Goal: Task Accomplishment & Management: Manage account settings

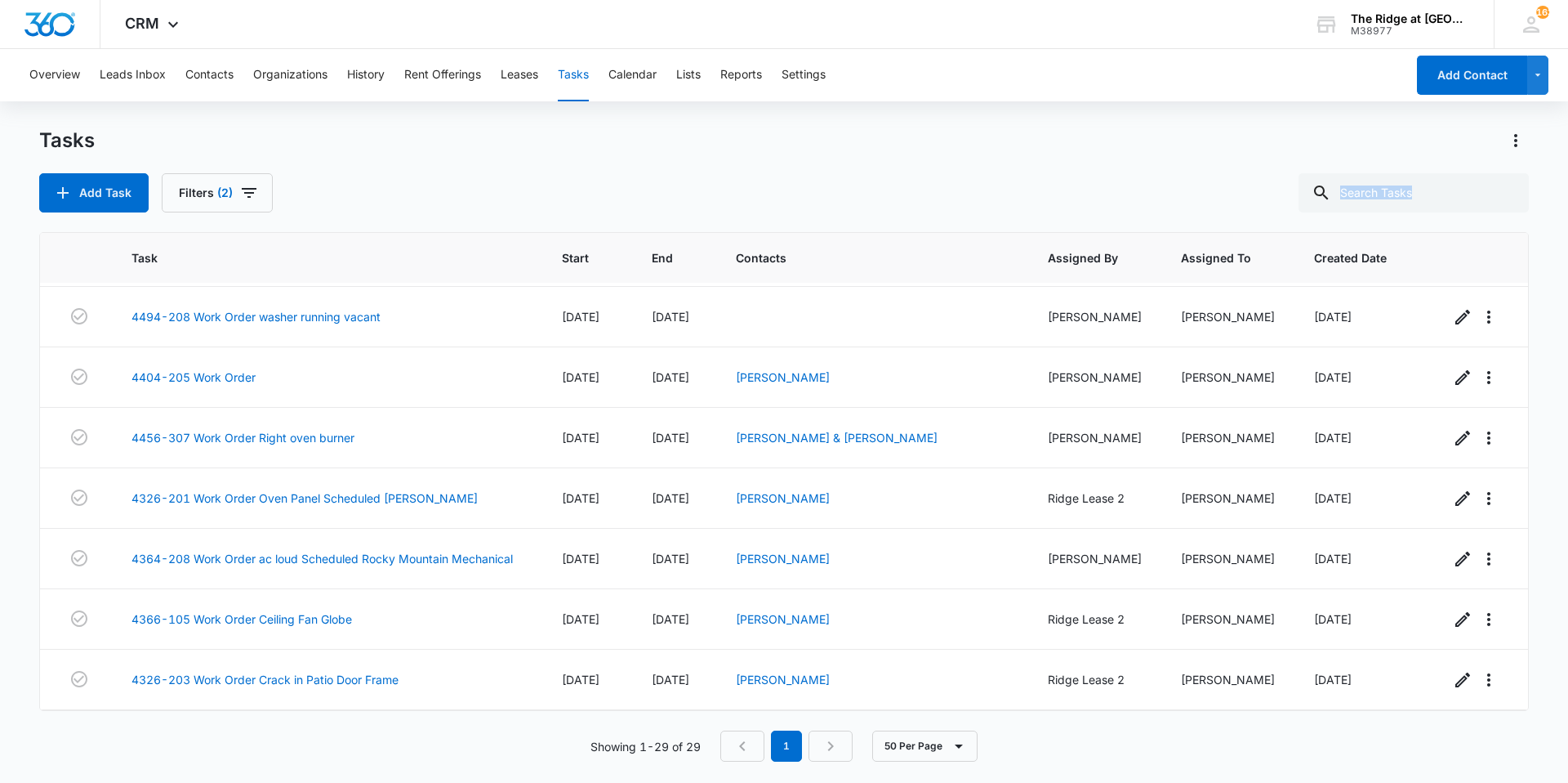
scroll to position [1333, 0]
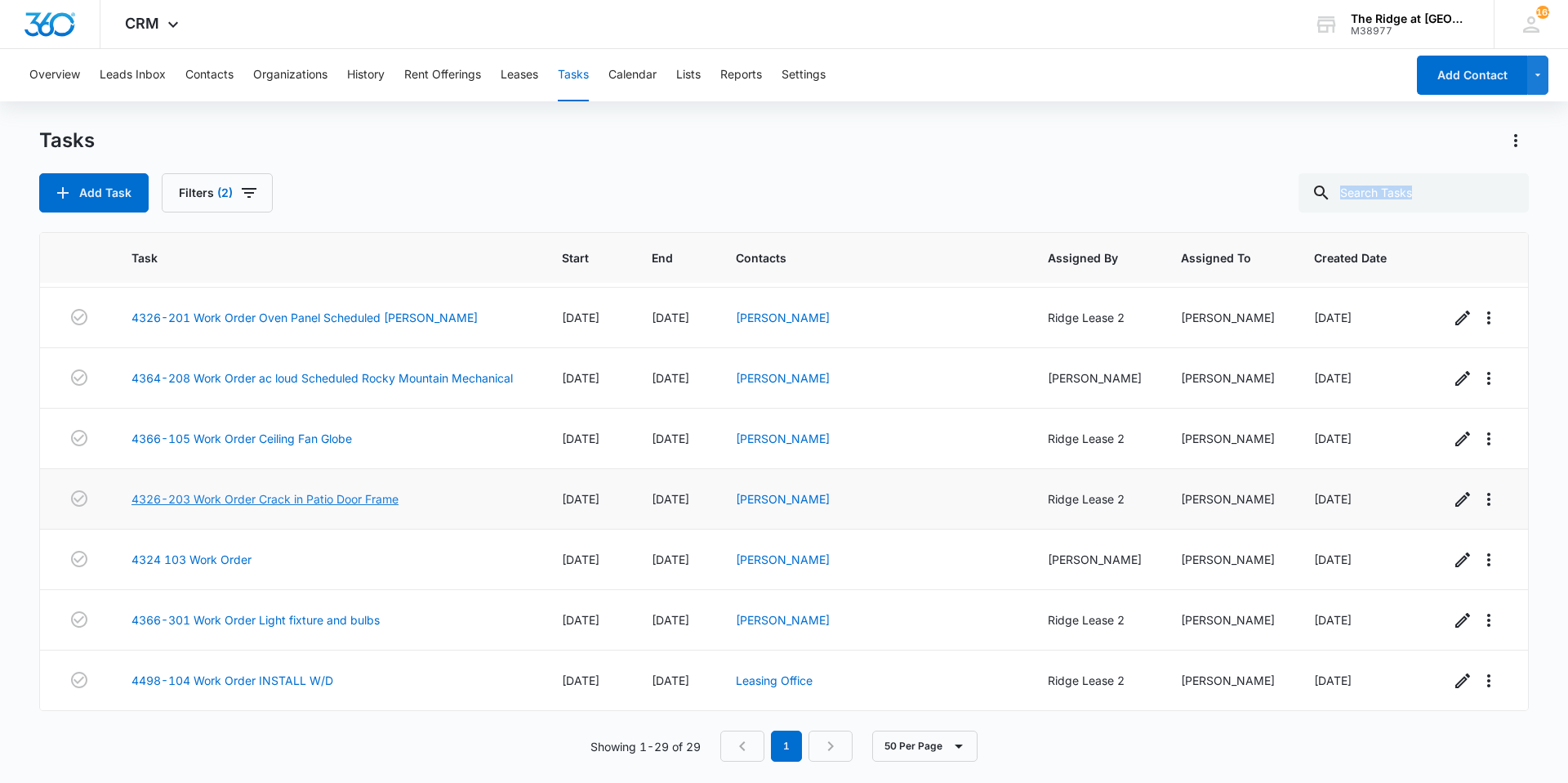
click at [301, 501] on link "4326-203 Work Order Crack in Patio Door Frame" at bounding box center [265, 499] width 267 height 18
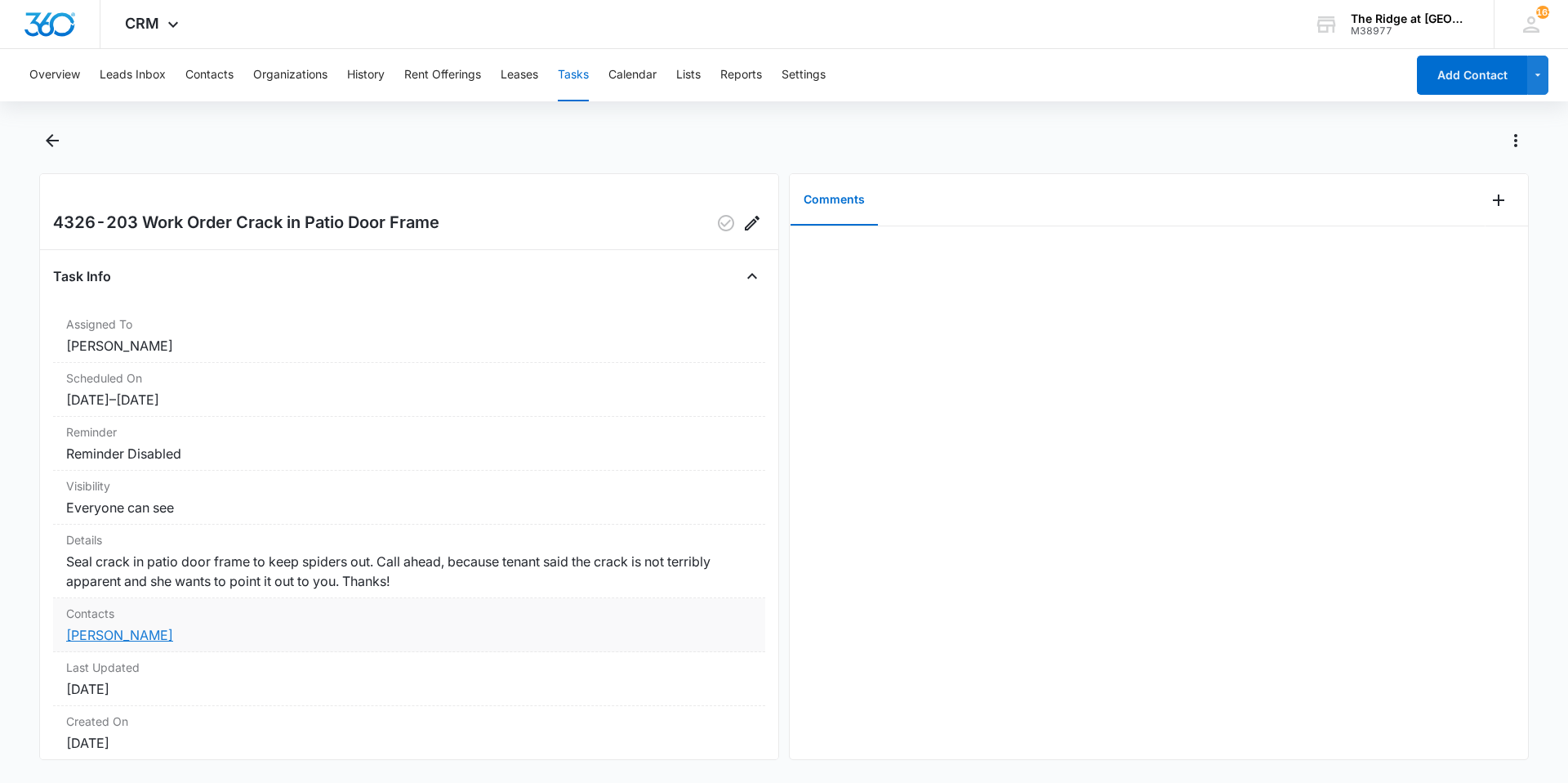
click at [151, 638] on link "Mendy Goodman" at bounding box center [119, 635] width 107 height 17
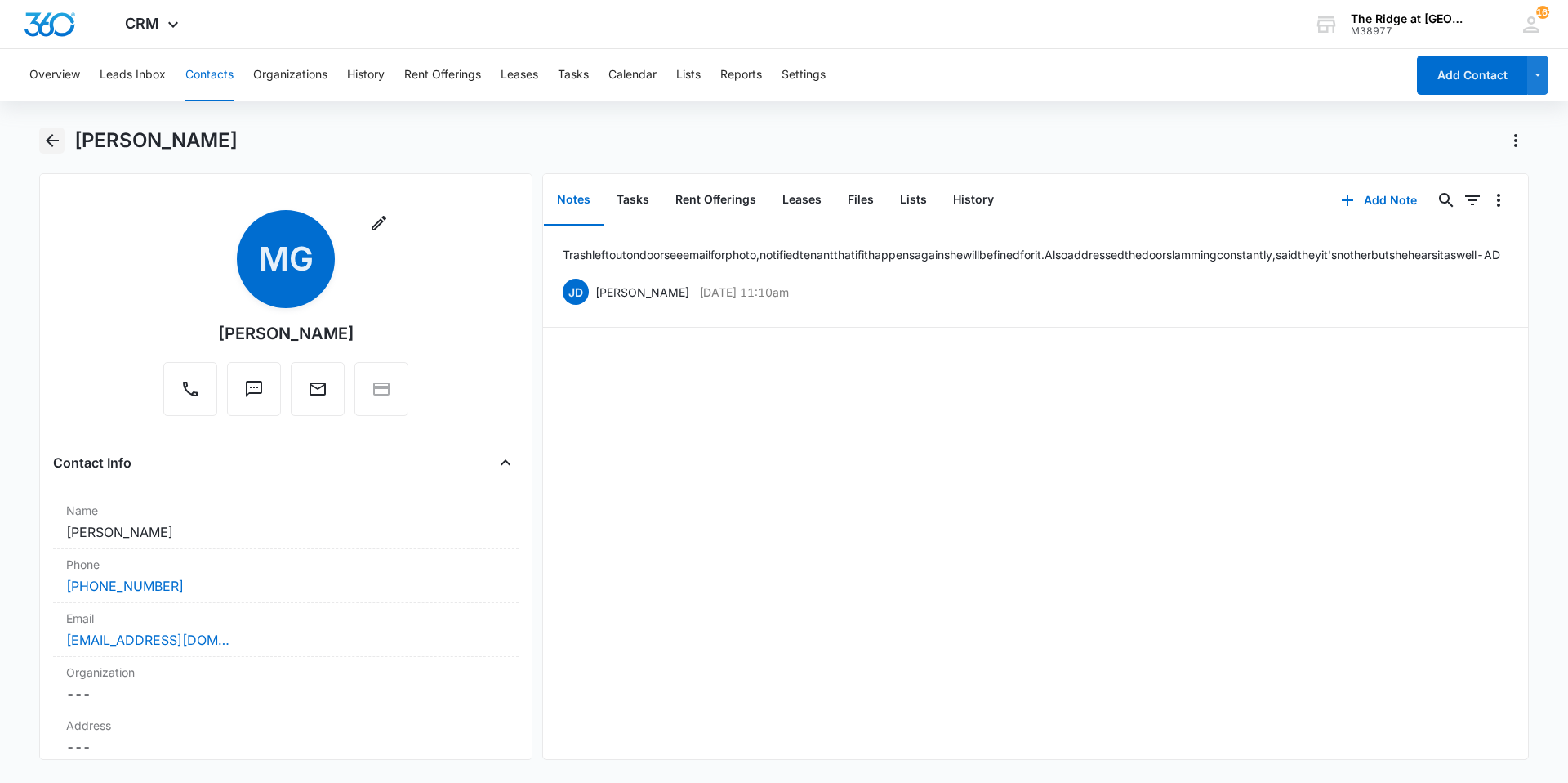
click at [44, 144] on icon "Back" at bounding box center [52, 140] width 19 height 19
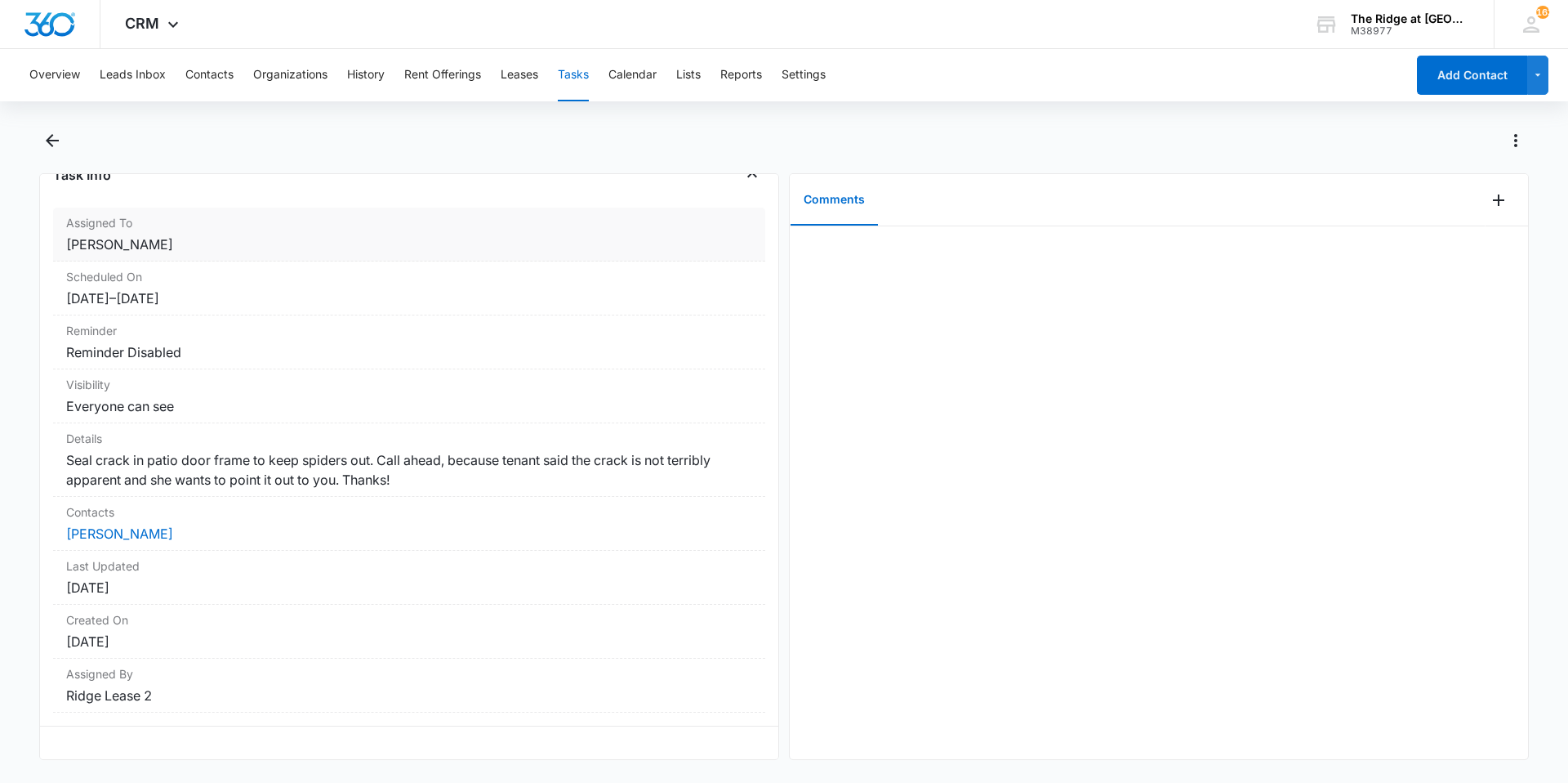
scroll to position [113, 0]
click at [47, 148] on icon "Back" at bounding box center [52, 140] width 19 height 19
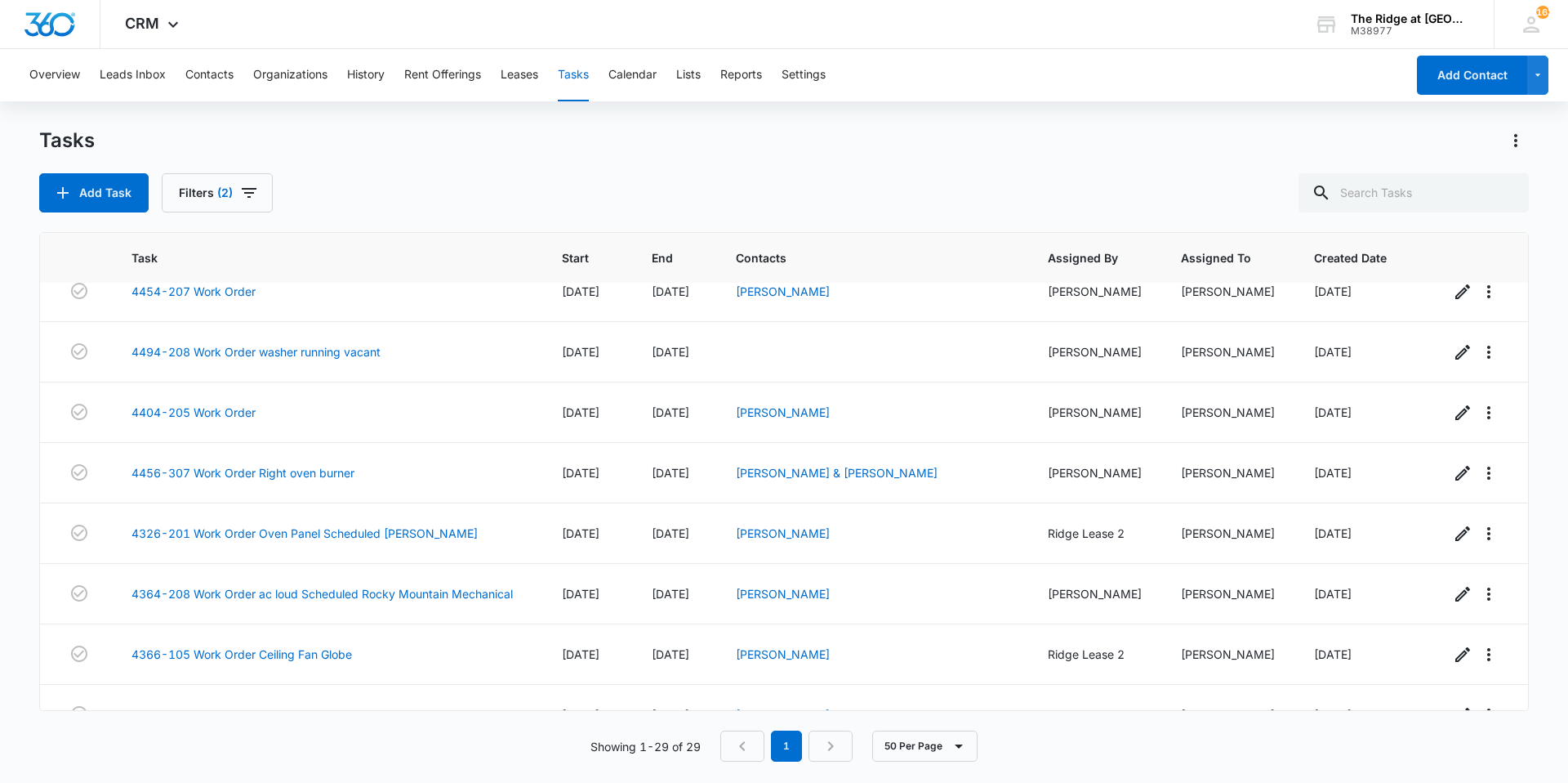
scroll to position [1144, 0]
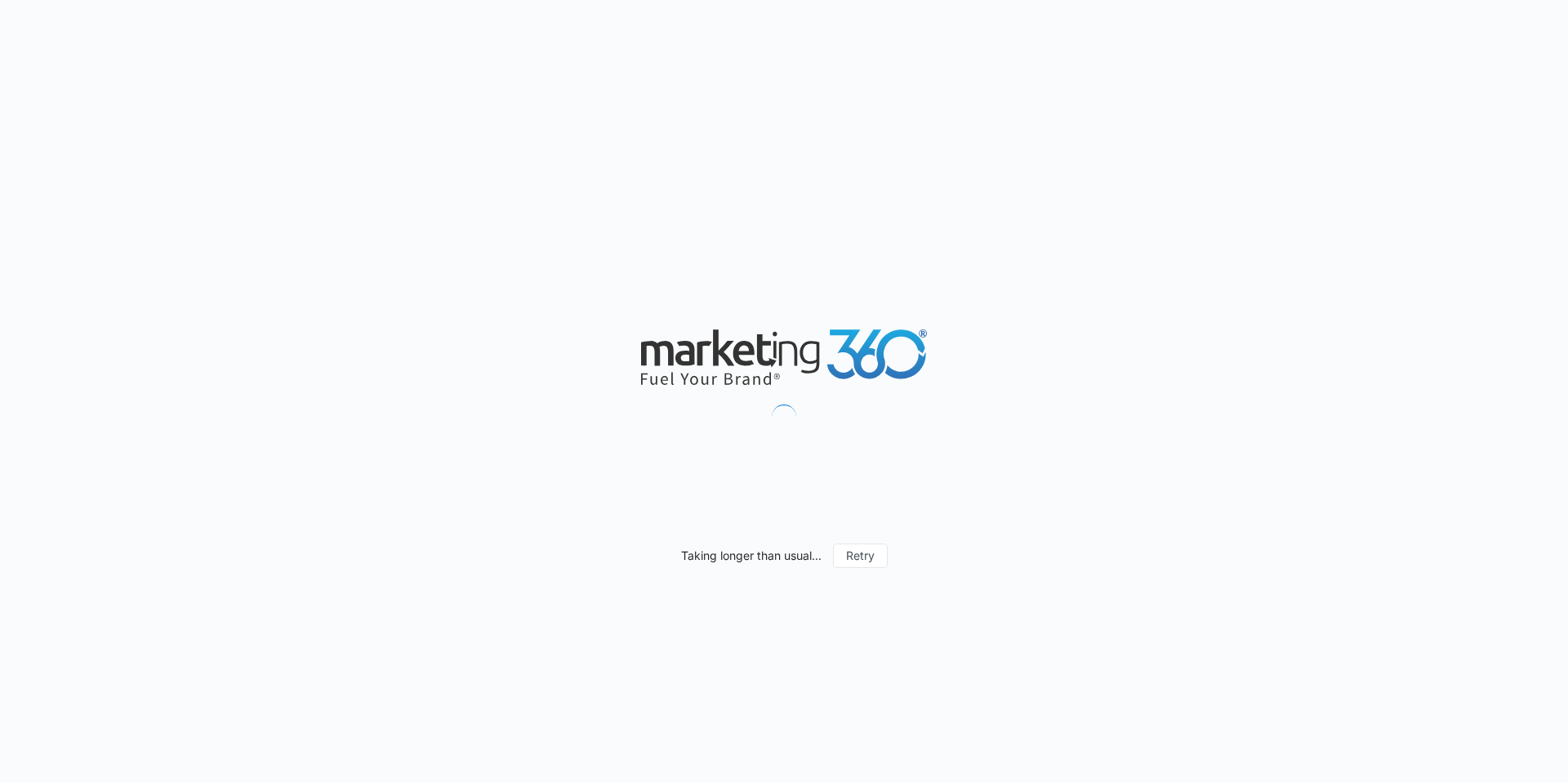
click at [217, 197] on div "Taking longer than usual... Retry" at bounding box center [784, 392] width 1568 height 783
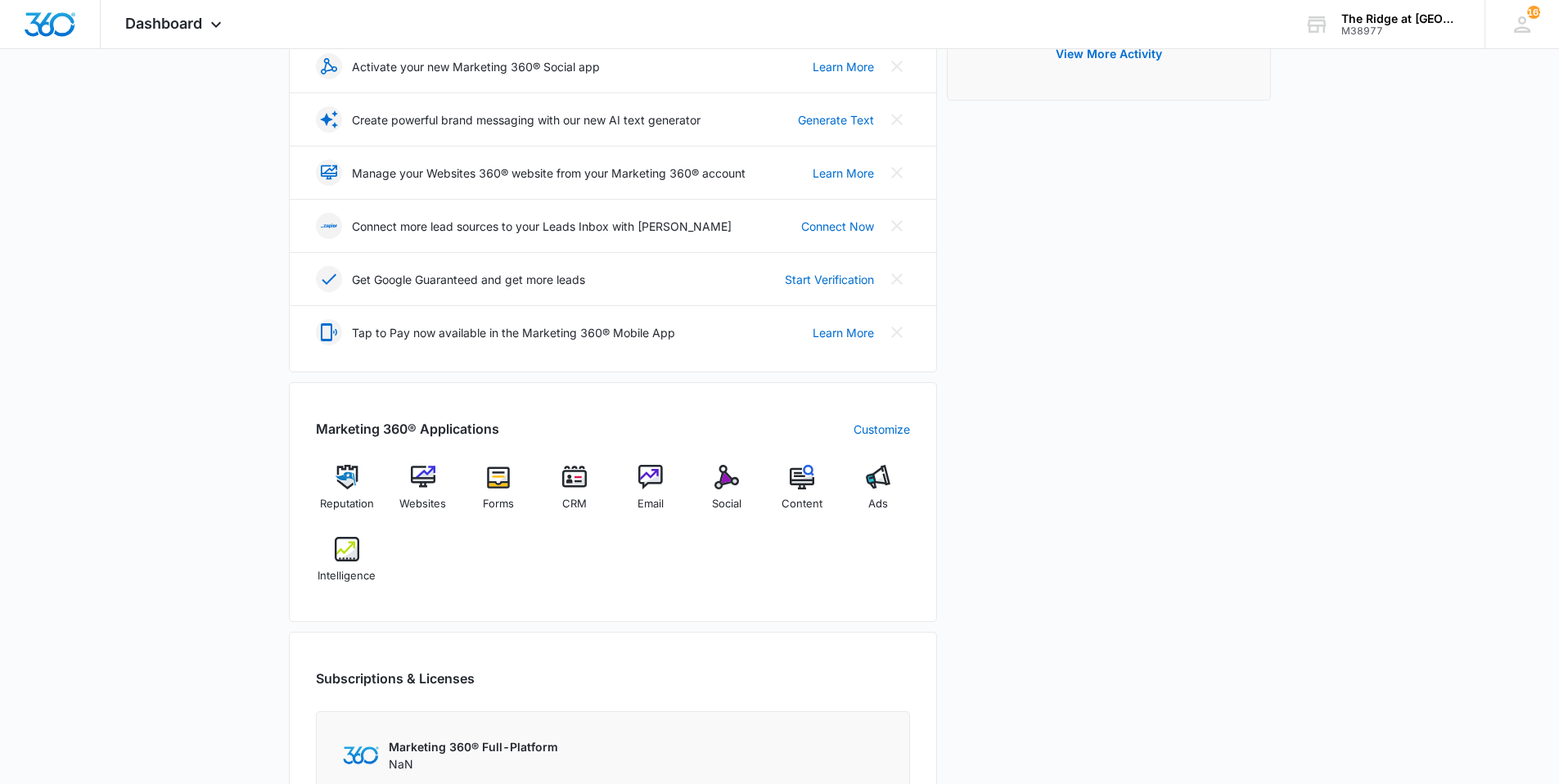
scroll to position [491, 0]
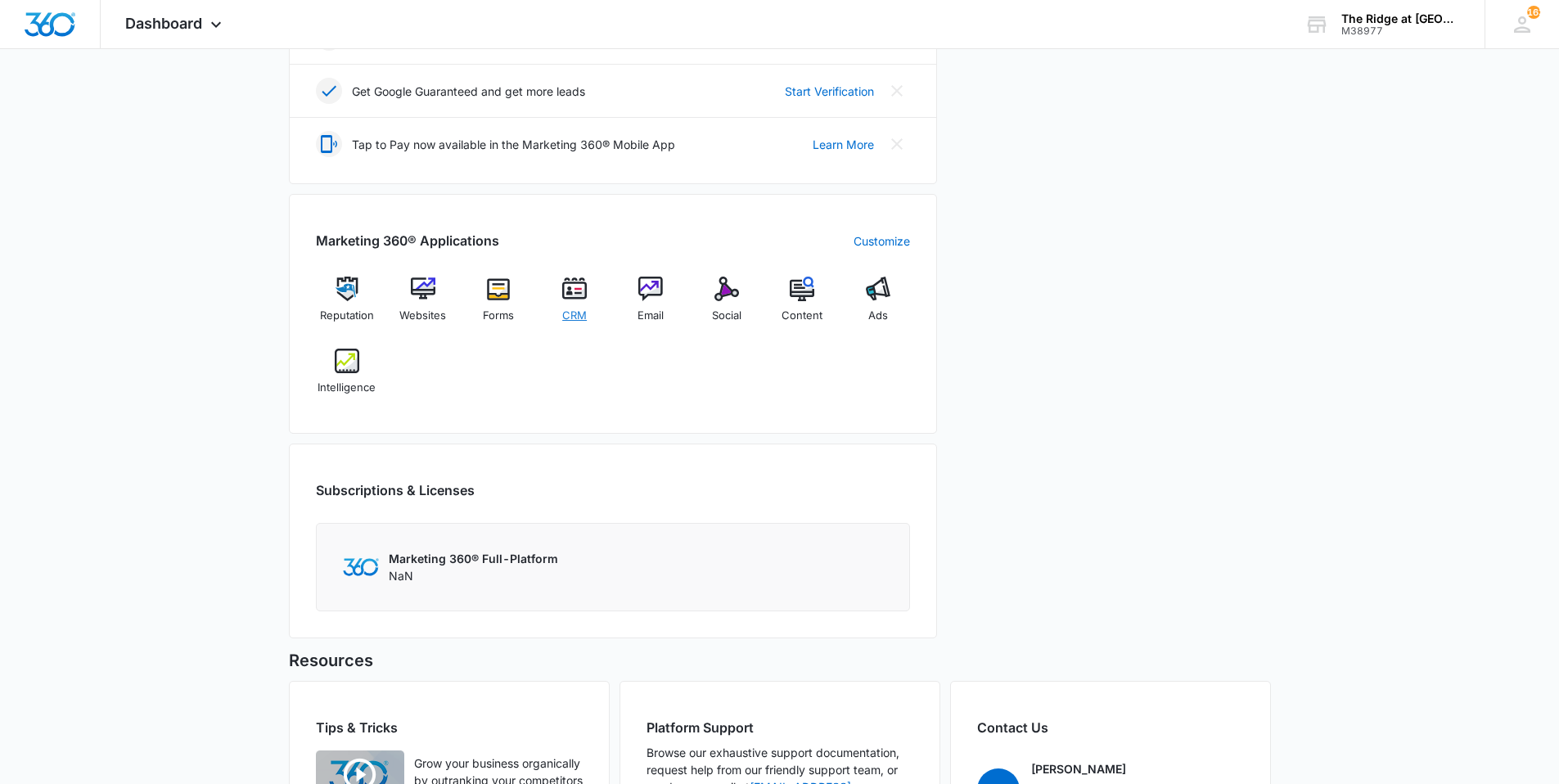
click at [563, 309] on span "CRM" at bounding box center [574, 316] width 25 height 17
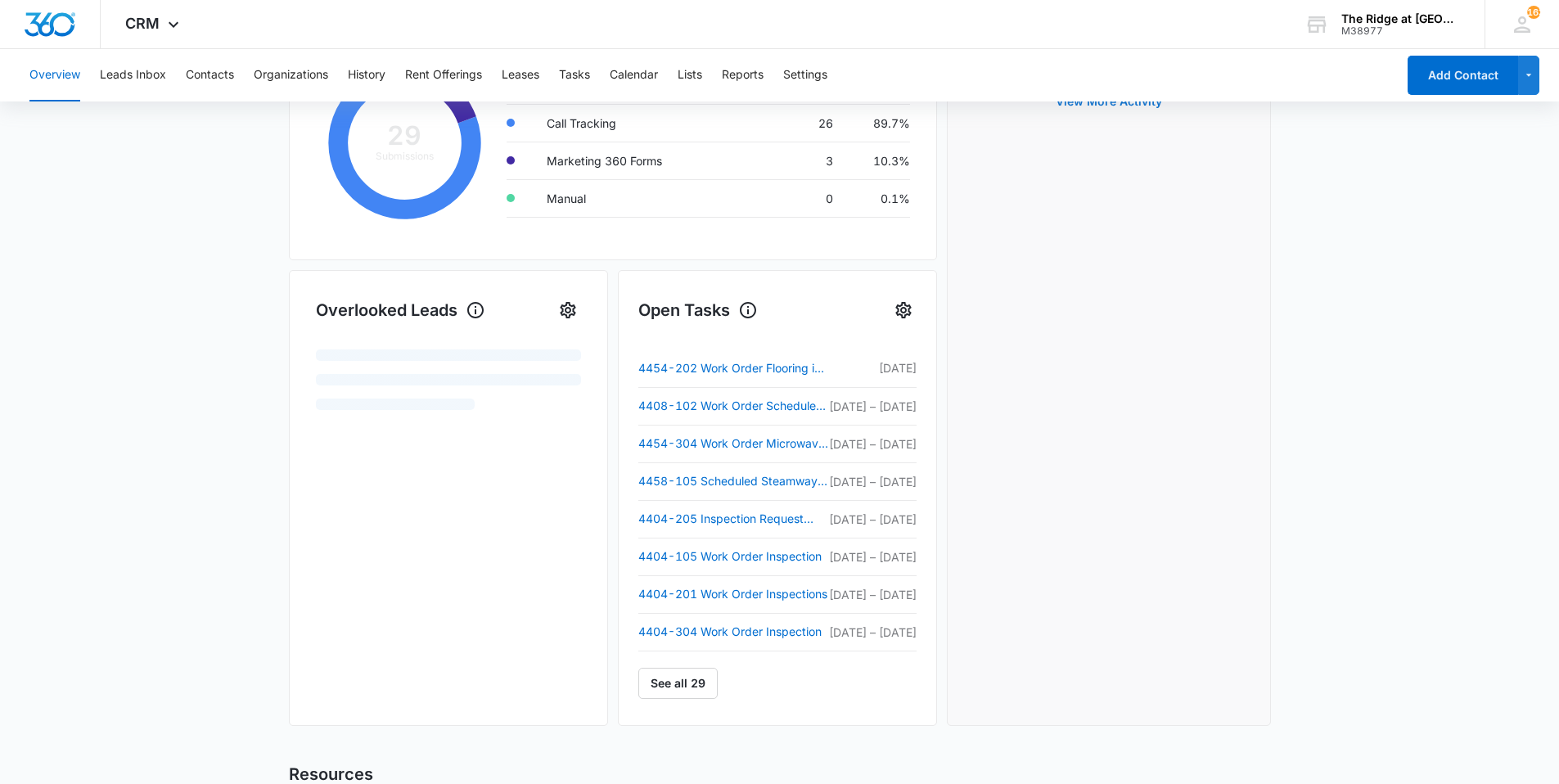
scroll to position [351, 0]
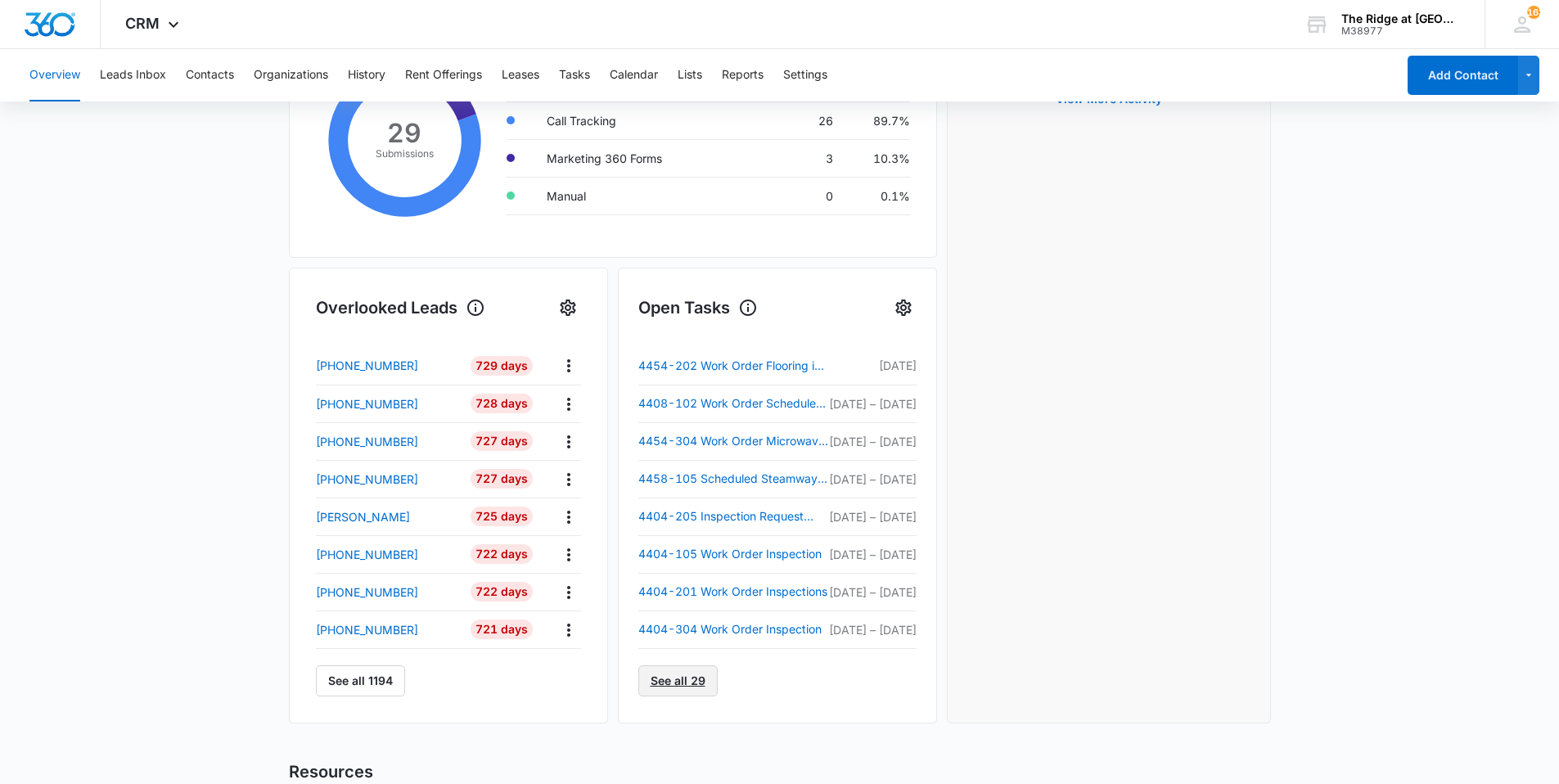
click at [681, 676] on link "See all 29" at bounding box center [678, 680] width 79 height 31
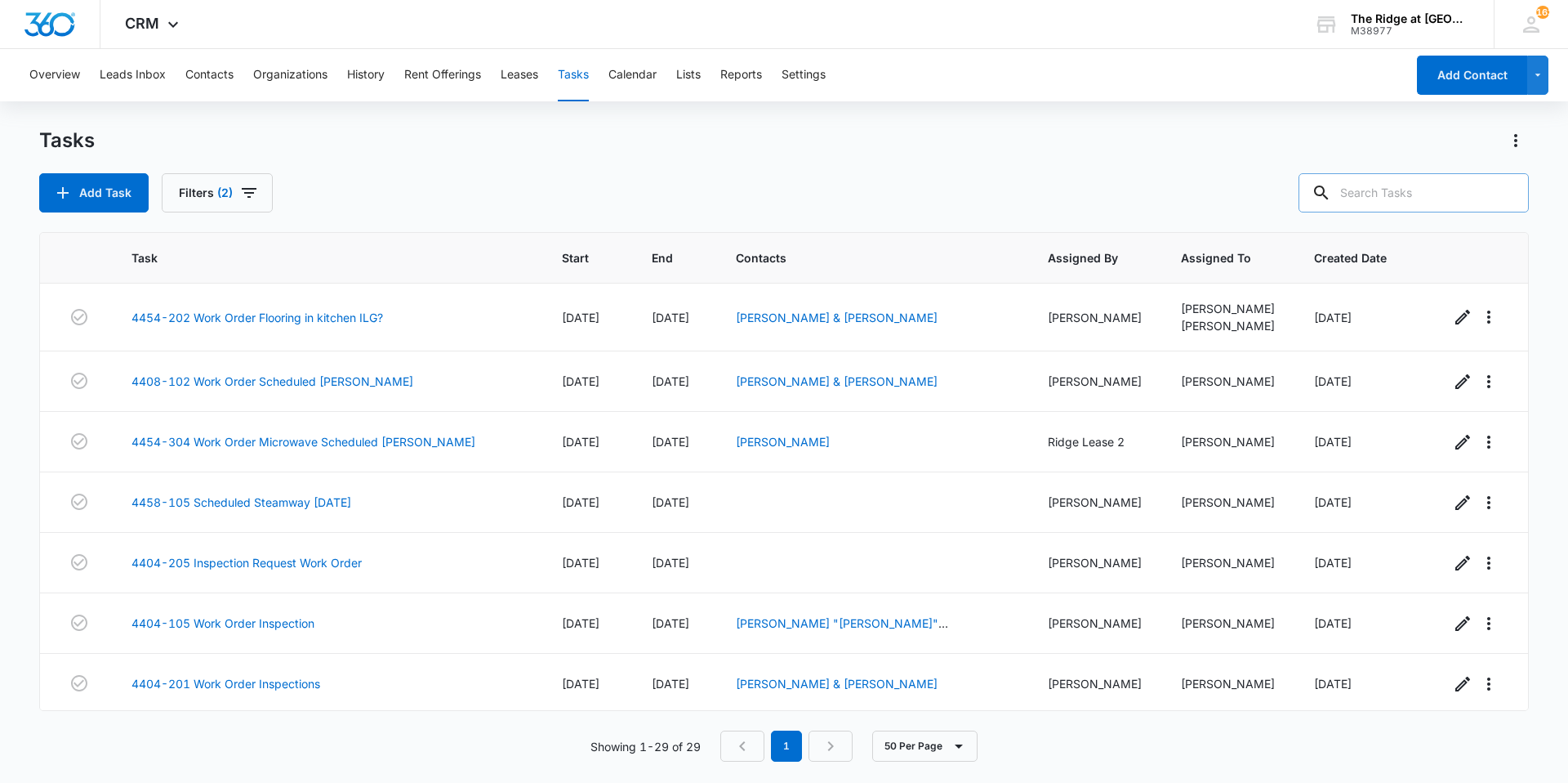
click at [1423, 190] on input "text" at bounding box center [1414, 192] width 230 height 40
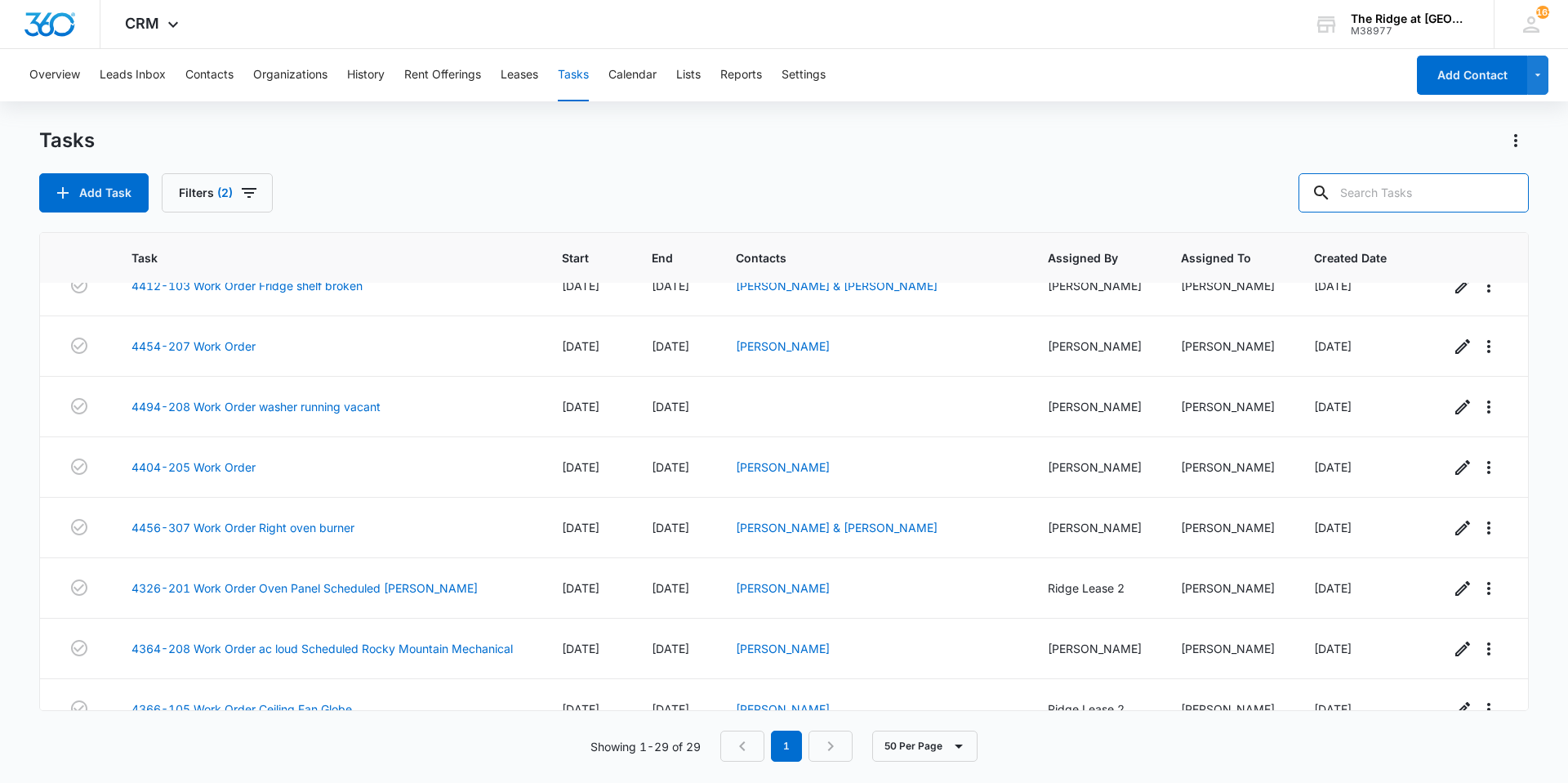
scroll to position [1144, 0]
